Goal: Task Accomplishment & Management: Use online tool/utility

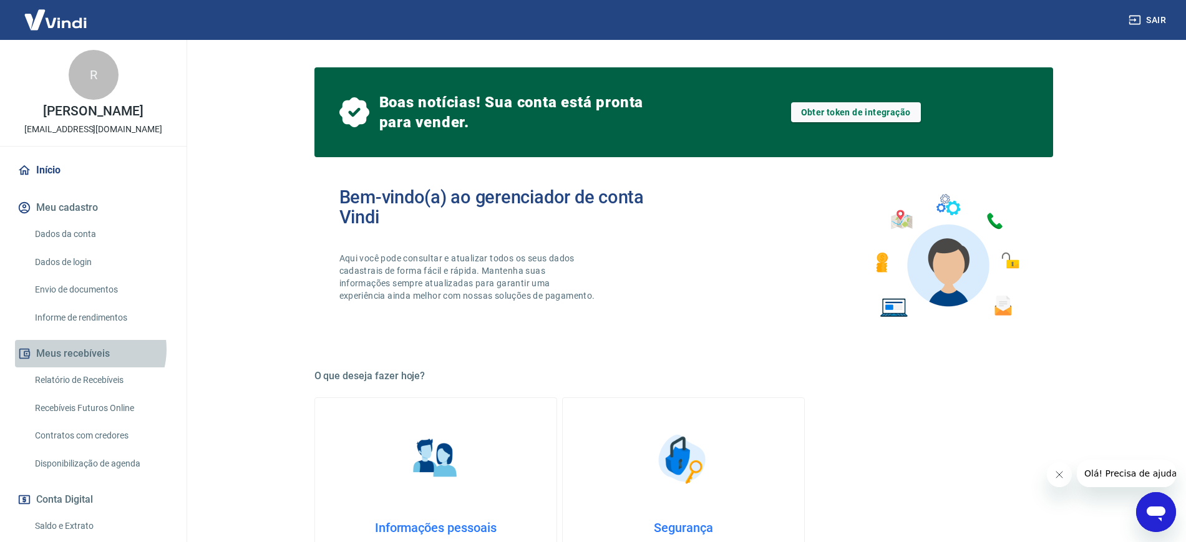
click at [89, 362] on button "Meus recebíveis" at bounding box center [93, 353] width 157 height 27
click at [110, 390] on link "Relatório de Recebíveis" at bounding box center [101, 380] width 142 height 26
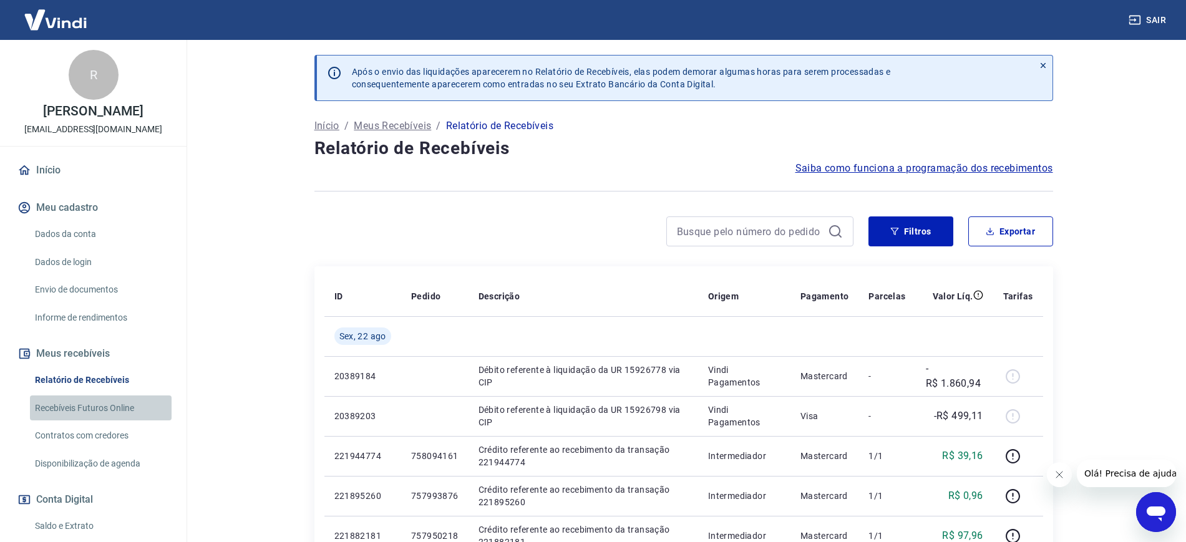
click at [109, 417] on link "Recebíveis Futuros Online" at bounding box center [101, 408] width 142 height 26
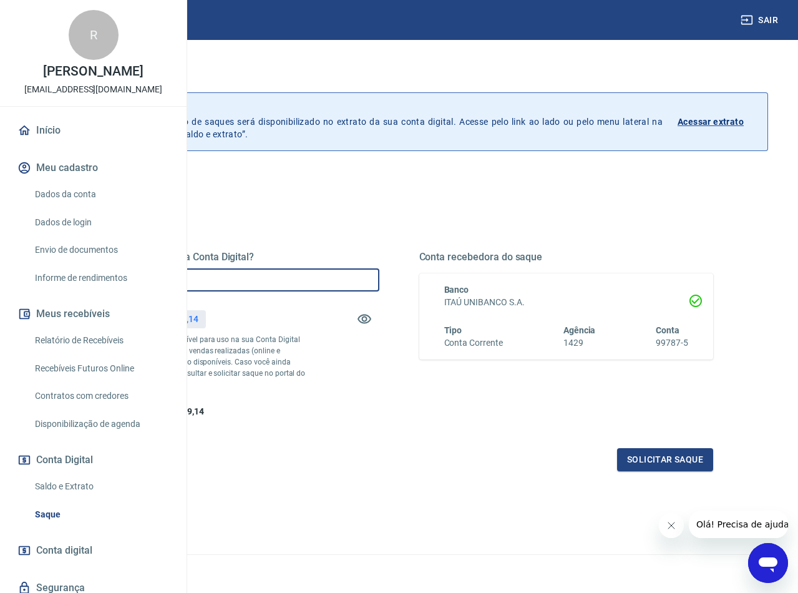
click at [379, 283] on input "R$ 0,00" at bounding box center [232, 279] width 294 height 23
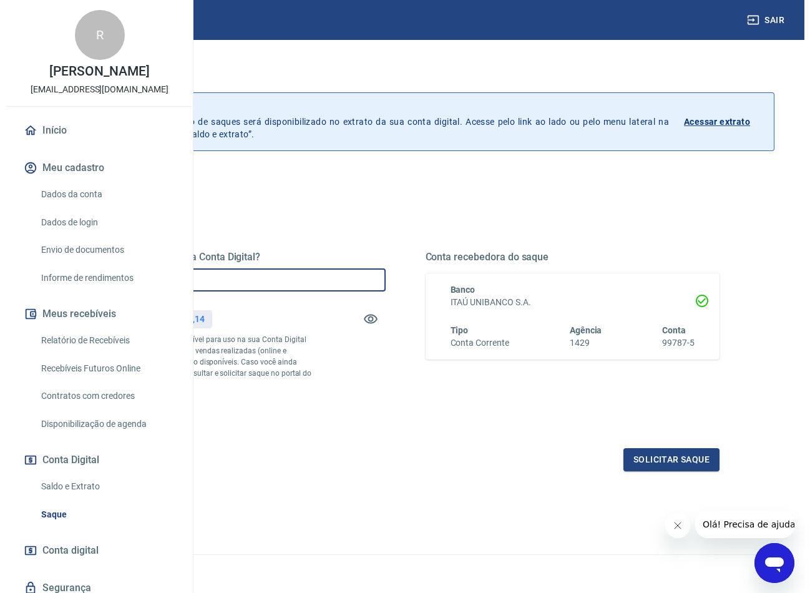
scroll to position [47, 0]
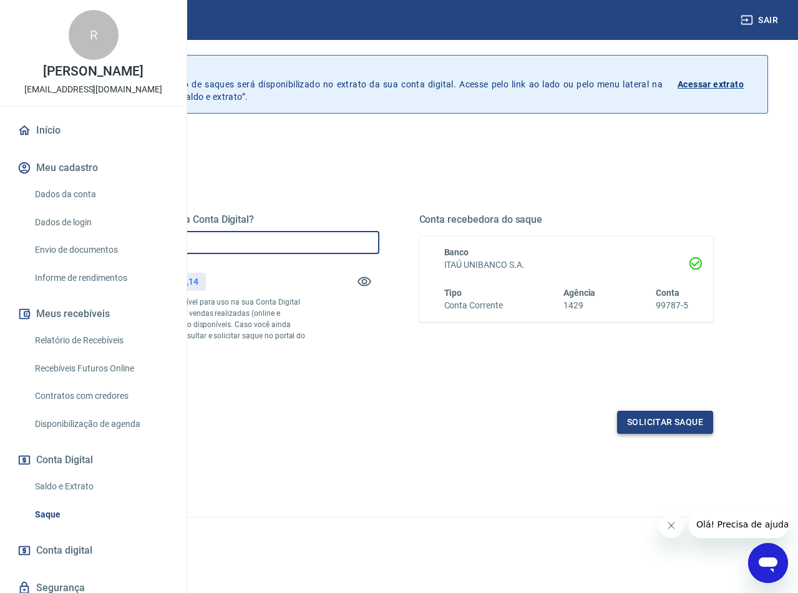
type input "R$ 5.209,14"
click at [685, 434] on button "Solicitar saque" at bounding box center [665, 421] width 96 height 23
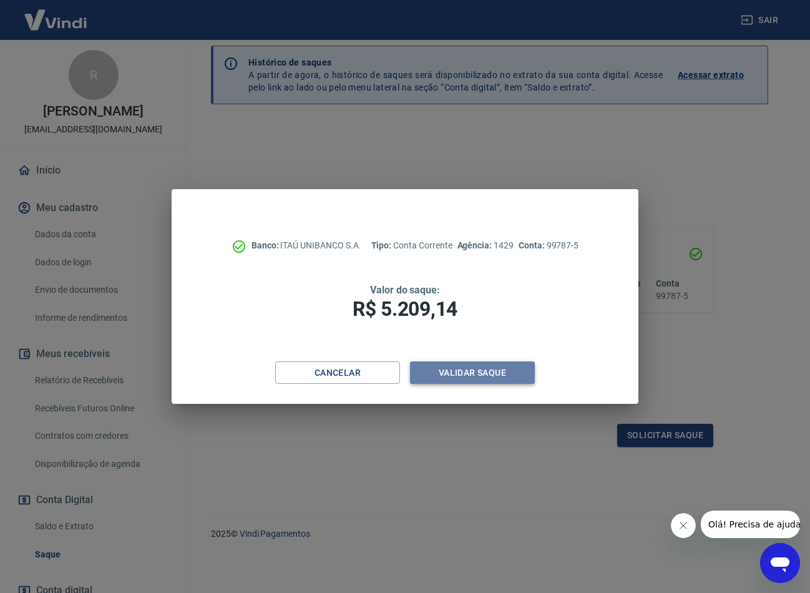
click at [455, 369] on button "Validar saque" at bounding box center [472, 372] width 125 height 23
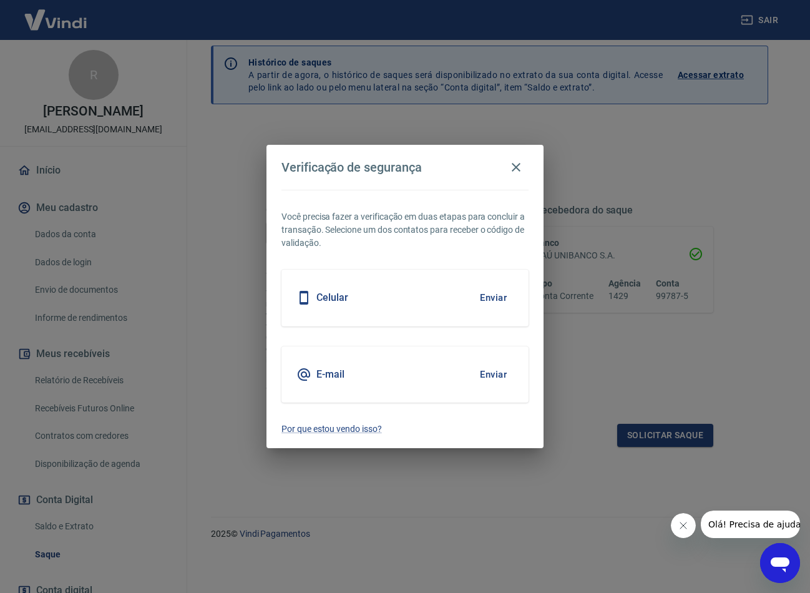
click at [442, 314] on div "Celular Enviar" at bounding box center [404, 297] width 247 height 56
click at [490, 291] on button "Enviar" at bounding box center [493, 297] width 41 height 26
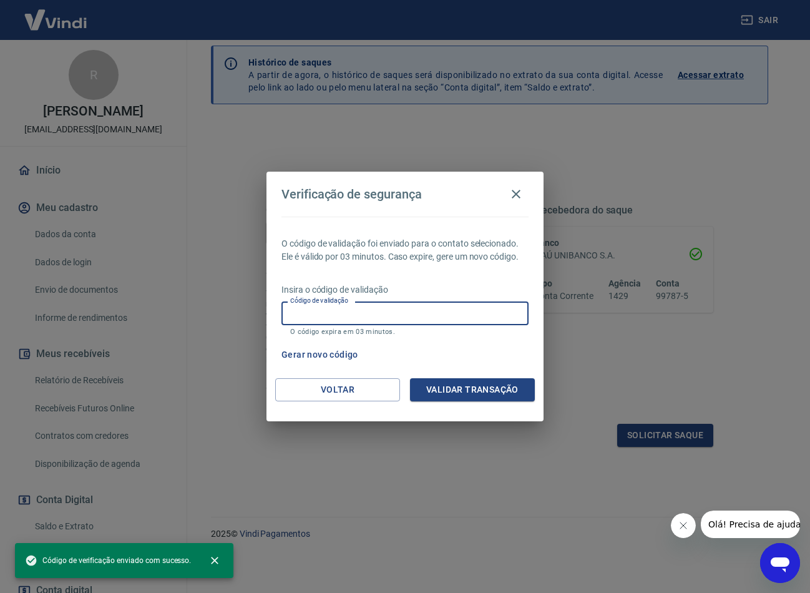
click at [386, 316] on input "Código de validação" at bounding box center [404, 312] width 247 height 23
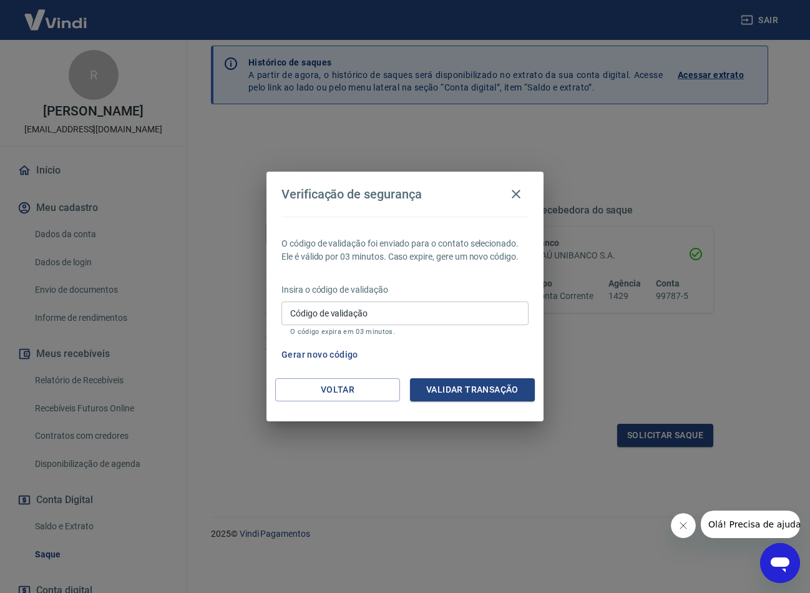
click at [586, 354] on div "Verificação de segurança O código de validação foi enviado para o contato selec…" at bounding box center [405, 296] width 810 height 593
click at [334, 316] on input "Código de validação" at bounding box center [404, 312] width 247 height 23
type input "744382"
click at [470, 390] on button "Validar transação" at bounding box center [472, 389] width 125 height 23
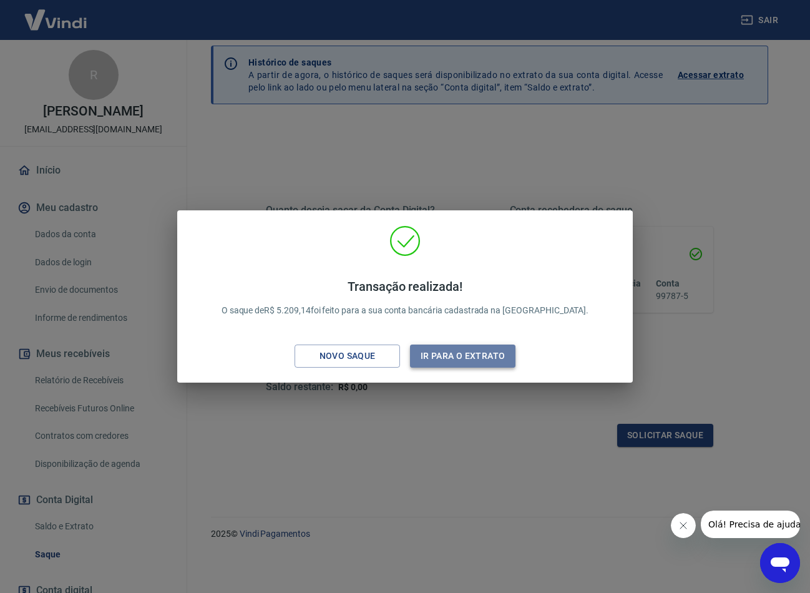
click at [468, 358] on button "Ir para o extrato" at bounding box center [462, 355] width 105 height 23
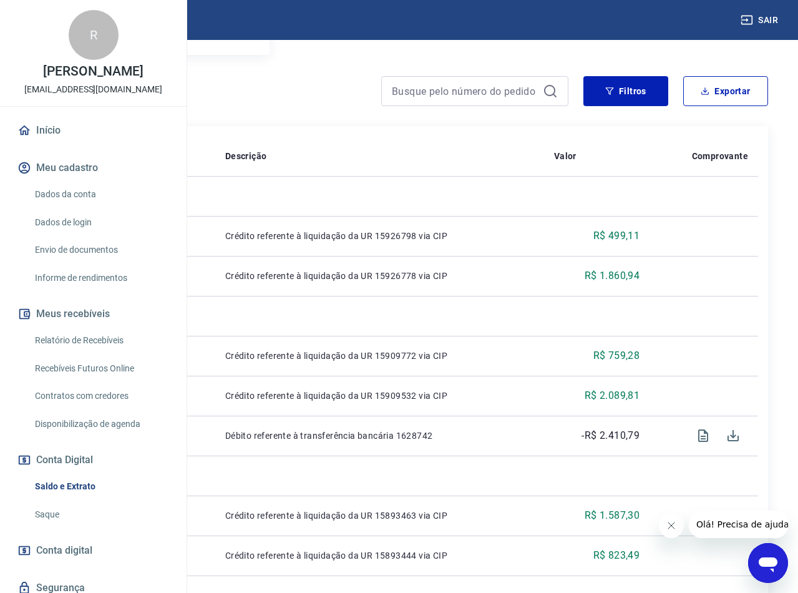
scroll to position [209, 0]
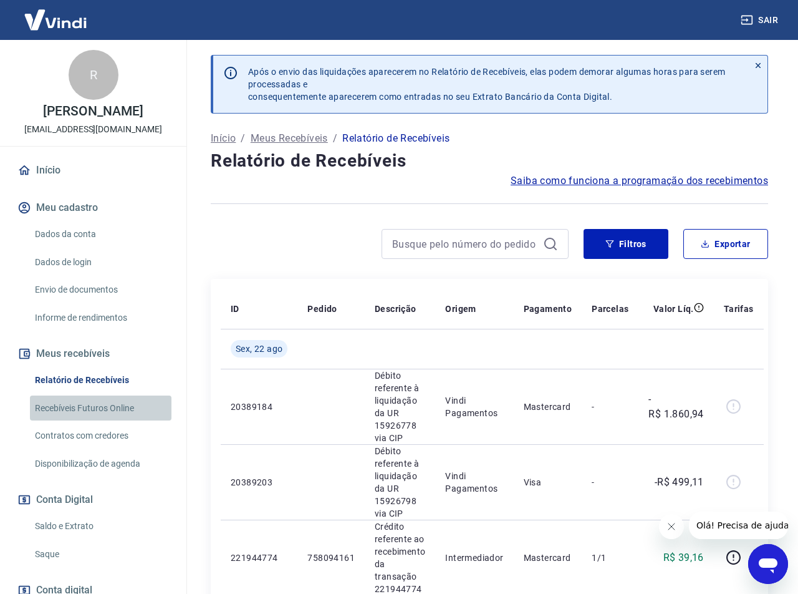
click at [106, 419] on link "Recebíveis Futuros Online" at bounding box center [101, 408] width 142 height 26
